Goal: Complete application form

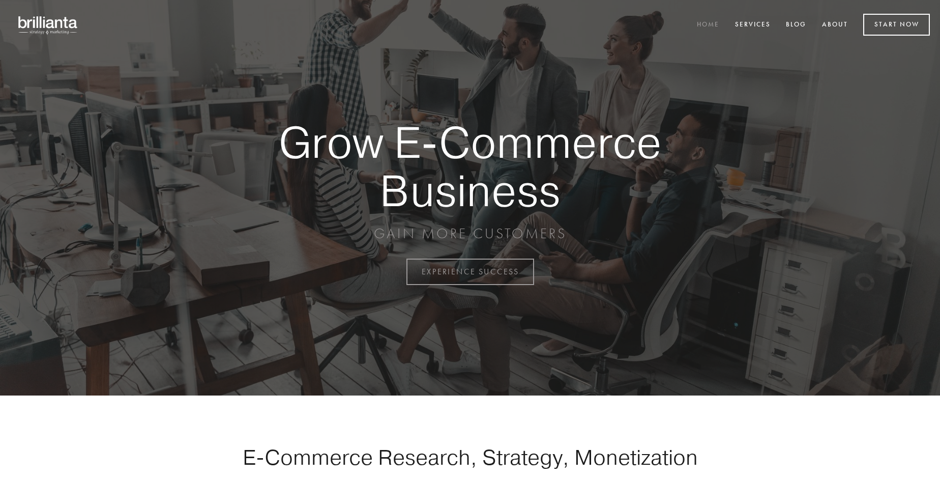
scroll to position [2667, 0]
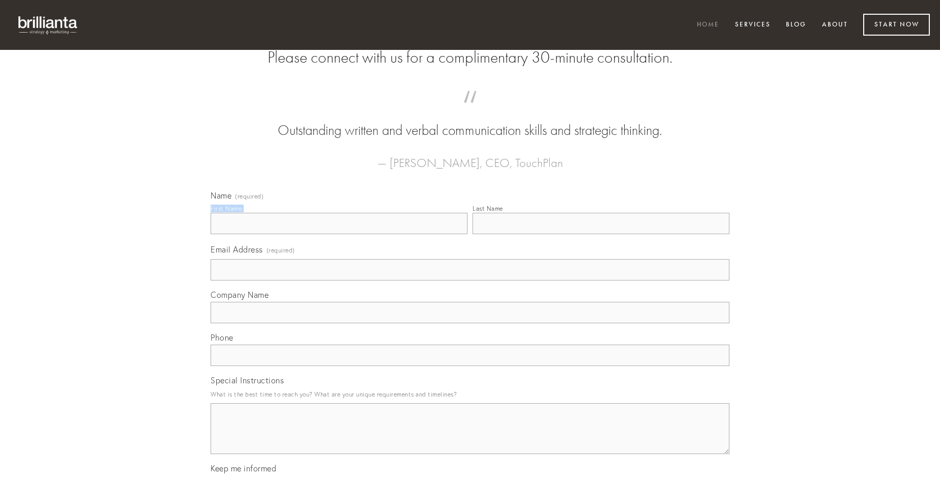
type input "[PERSON_NAME]"
click at [601, 234] on input "Last Name" at bounding box center [601, 223] width 257 height 21
type input "[PERSON_NAME]"
click at [470, 280] on input "Email Address (required)" at bounding box center [470, 269] width 519 height 21
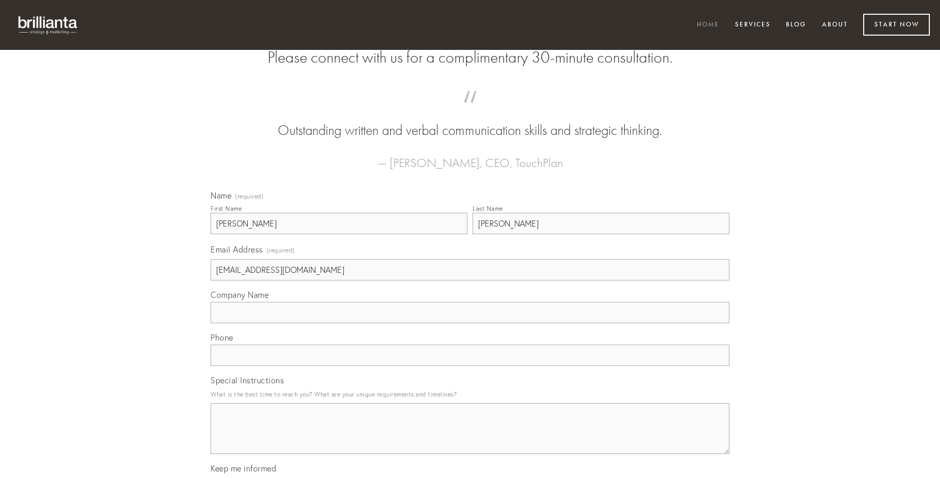
type input "[EMAIL_ADDRESS][DOMAIN_NAME]"
click at [470, 323] on input "Company Name" at bounding box center [470, 312] width 519 height 21
type input "beatae"
click at [470, 366] on input "text" at bounding box center [470, 354] width 519 height 21
click at [470, 438] on textarea "Special Instructions" at bounding box center [470, 428] width 519 height 51
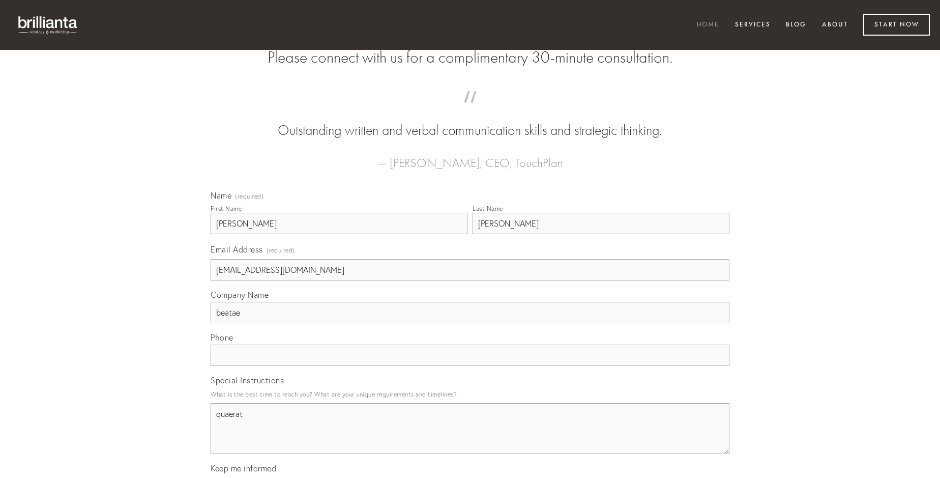
type textarea "quaerat"
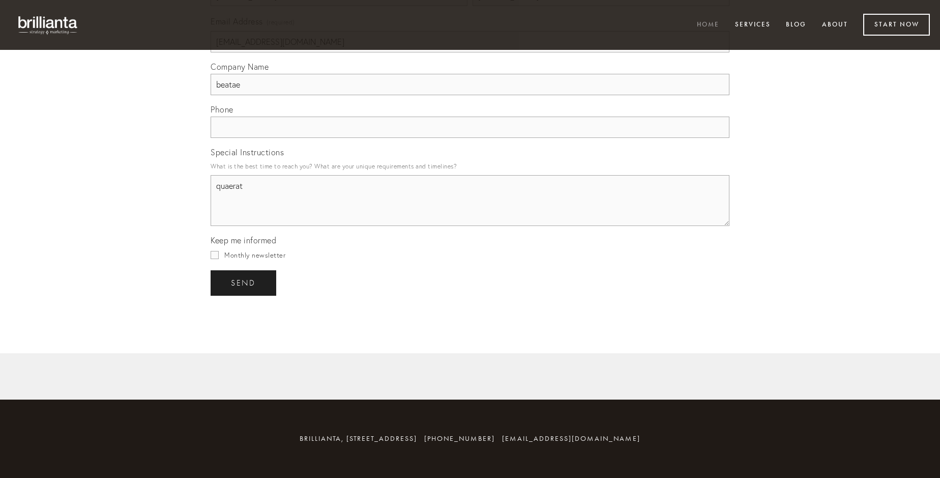
click at [244, 282] on span "send" at bounding box center [243, 282] width 25 height 9
